Goal: Find specific page/section: Find specific page/section

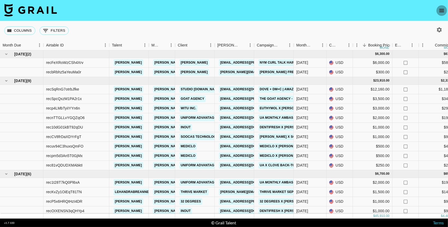
click at [440, 9] on icon "open drawer" at bounding box center [442, 10] width 6 height 6
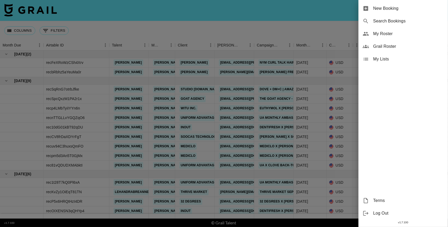
click at [414, 20] on span "Search Bookings" at bounding box center [408, 21] width 71 height 6
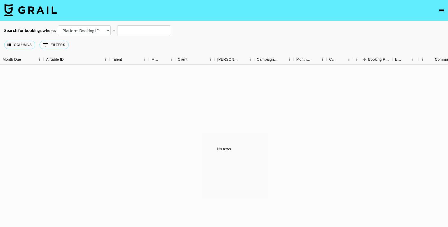
click at [117, 31] on input "text" at bounding box center [144, 30] width 54 height 10
click at [68, 44] on button "0 Filters" at bounding box center [54, 45] width 29 height 8
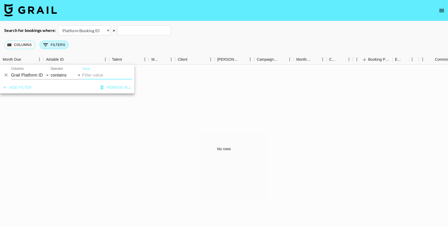
click at [69, 46] on button "0 Filters" at bounding box center [54, 45] width 29 height 8
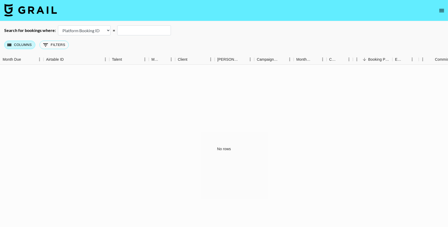
click at [22, 42] on button "Columns" at bounding box center [19, 45] width 31 height 8
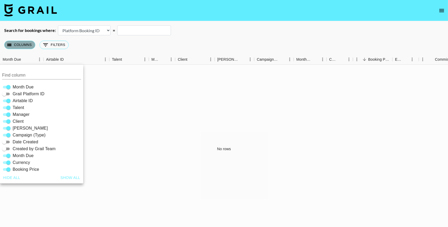
click at [22, 42] on button "Columns" at bounding box center [19, 45] width 31 height 8
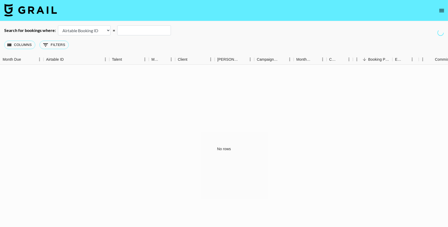
select select "campaignId"
click at [86, 51] on div "Columns 0 Filters + Booking" at bounding box center [224, 44] width 448 height 19
click at [27, 46] on button "Columns" at bounding box center [19, 45] width 31 height 8
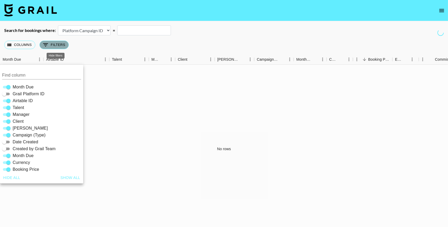
click at [57, 47] on button "0 Filters" at bounding box center [54, 45] width 29 height 8
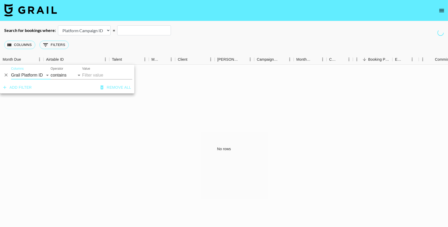
click at [107, 24] on main "Search for bookings where: Airtable Booking ID Platform Booking ID Platform Cam…" at bounding box center [224, 126] width 448 height 211
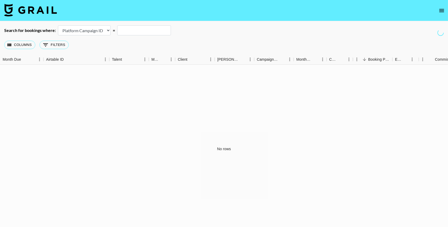
click at [129, 27] on input "text" at bounding box center [144, 30] width 54 height 10
type input "a"
type input "0"
click at [51, 45] on button "0 Filters" at bounding box center [54, 45] width 29 height 8
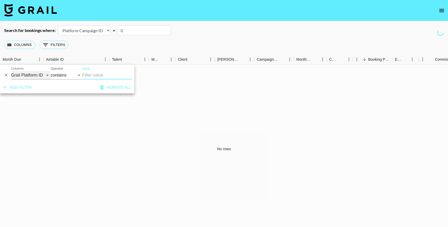
click at [39, 77] on select "Grail Platform ID Airtable ID Talent Manager Client [PERSON_NAME] Campaign (Typ…" at bounding box center [31, 75] width 40 height 8
select select "managerIds"
select select "is"
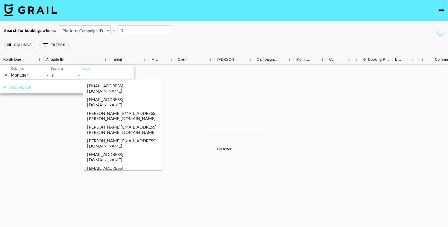
click at [95, 76] on input "Value" at bounding box center [117, 75] width 71 height 8
type input "[PERSON_NAME]"
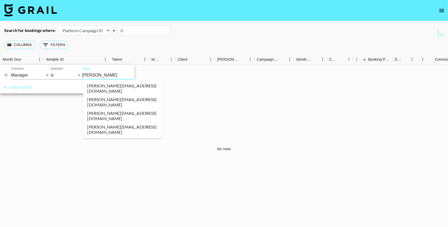
click at [122, 109] on li "[PERSON_NAME][EMAIL_ADDRESS][DOMAIN_NAME]" at bounding box center [122, 116] width 79 height 14
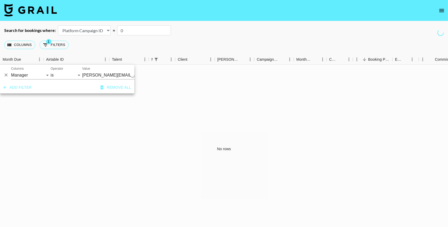
click at [159, 48] on div "Columns 1 Filters + Booking" at bounding box center [224, 44] width 448 height 19
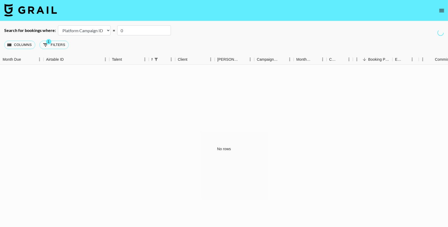
click at [132, 30] on input "0" at bounding box center [144, 30] width 54 height 10
click at [440, 9] on icon "open drawer" at bounding box center [442, 10] width 6 height 6
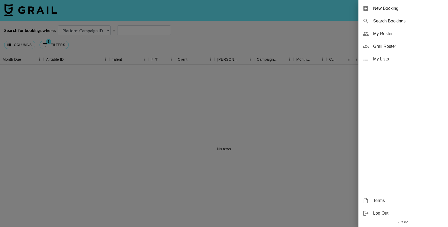
click at [399, 46] on span "Grail Roster" at bounding box center [408, 46] width 71 height 6
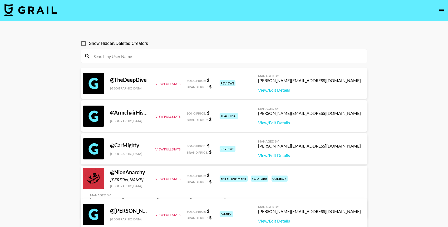
click at [140, 43] on span "Show Hidden/Deleted Creators" at bounding box center [118, 43] width 59 height 6
click at [89, 43] on input "Show Hidden/Deleted Creators" at bounding box center [83, 43] width 11 height 11
click at [83, 45] on input "Show Hidden/Deleted Creators" at bounding box center [83, 43] width 11 height 11
click at [85, 43] on input "Show Hidden/Deleted Creators" at bounding box center [83, 43] width 11 height 11
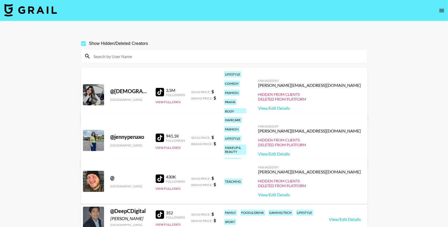
click at [85, 45] on input "Show Hidden/Deleted Creators" at bounding box center [83, 43] width 11 height 11
checkbox input "false"
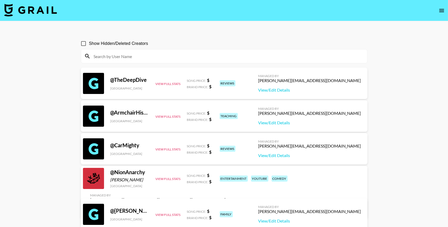
click at [154, 59] on input at bounding box center [228, 56] width 274 height 8
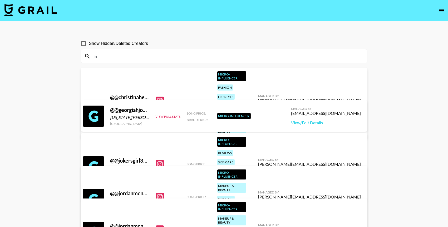
type input "j"
